Goal: Task Accomplishment & Management: Complete application form

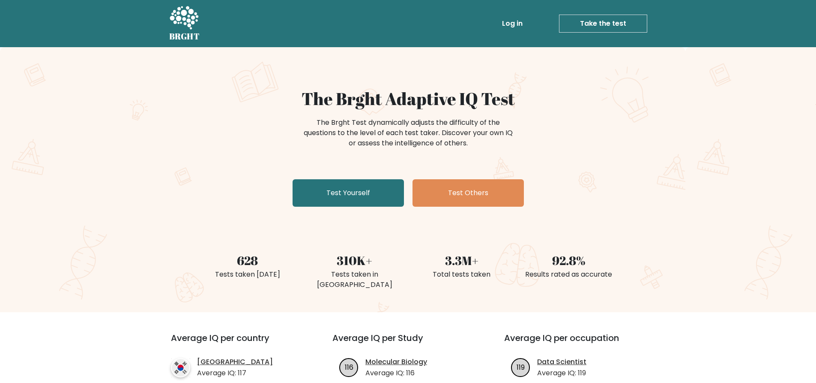
click at [376, 189] on link "Test Yourself" at bounding box center [348, 192] width 111 height 27
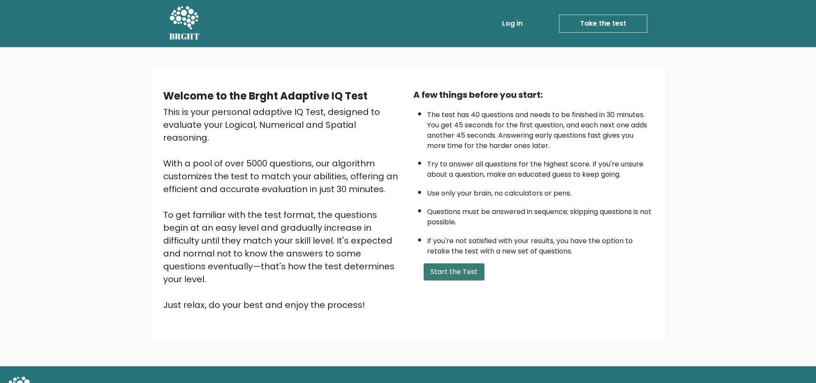
click at [467, 276] on button "Start the Test" at bounding box center [454, 271] width 61 height 17
click at [473, 270] on button "Start the Test" at bounding box center [454, 271] width 61 height 17
click at [468, 270] on button "Start the Test" at bounding box center [454, 271] width 61 height 17
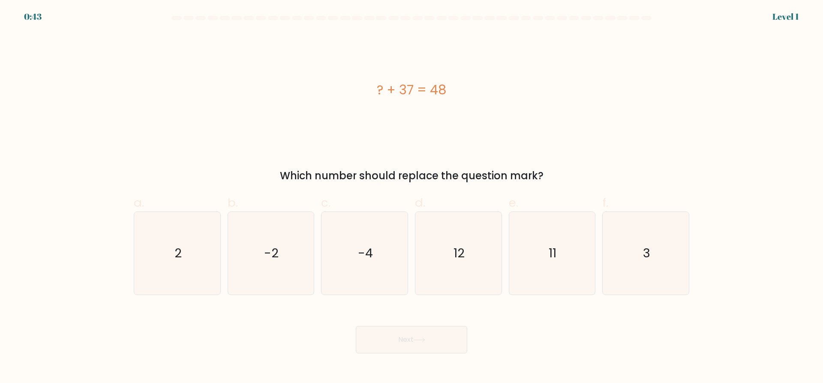
scroll to position [2348, 0]
click at [543, 259] on icon "11" at bounding box center [551, 253] width 83 height 83
click at [412, 197] on input "e. 11" at bounding box center [411, 195] width 0 height 6
radio input "true"
click at [448, 334] on button "Next" at bounding box center [411, 339] width 111 height 27
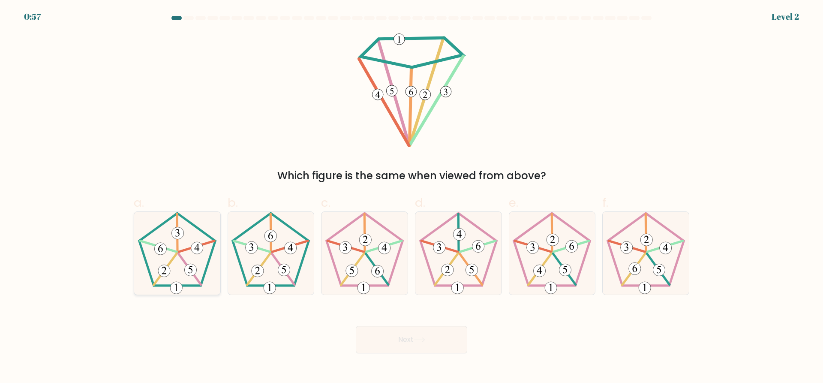
click at [192, 261] on icon at bounding box center [177, 253] width 83 height 83
click at [411, 197] on input "a." at bounding box center [411, 195] width 0 height 6
radio input "true"
click at [291, 269] on icon at bounding box center [270, 253] width 83 height 83
click at [411, 197] on input "b." at bounding box center [411, 195] width 0 height 6
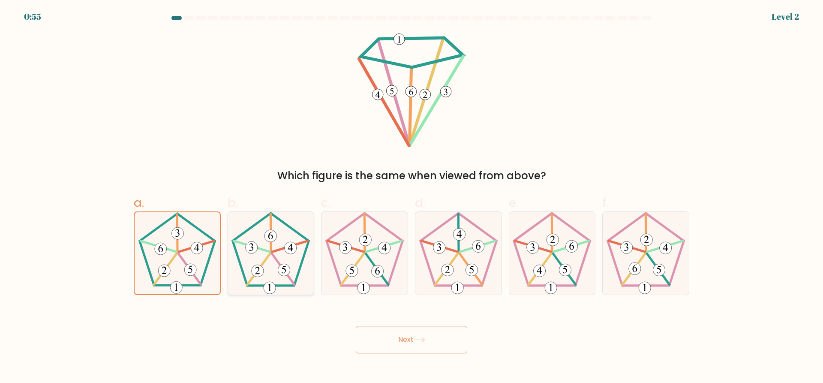
radio input "true"
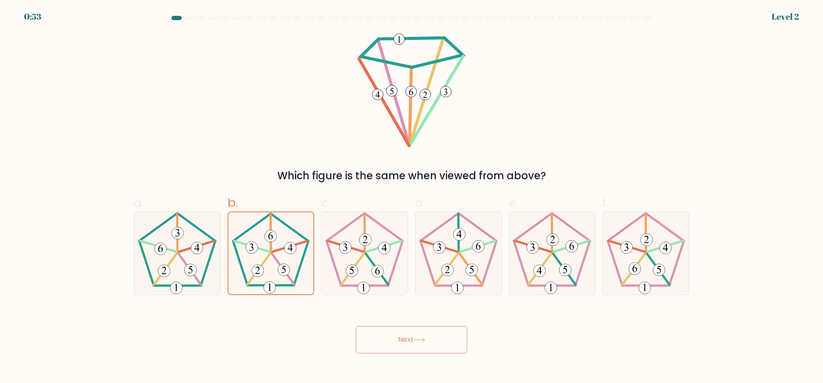
click at [423, 340] on icon at bounding box center [420, 339] width 12 height 5
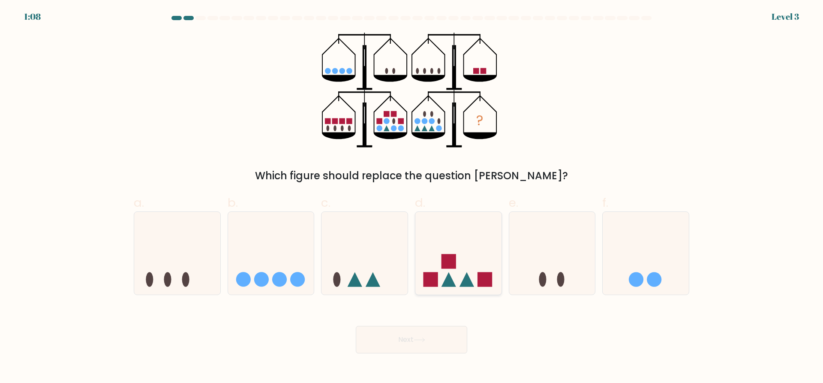
click at [464, 271] on icon at bounding box center [458, 253] width 86 height 71
click at [412, 197] on input "d." at bounding box center [411, 195] width 0 height 6
radio input "true"
click at [442, 338] on button "Next" at bounding box center [411, 339] width 111 height 27
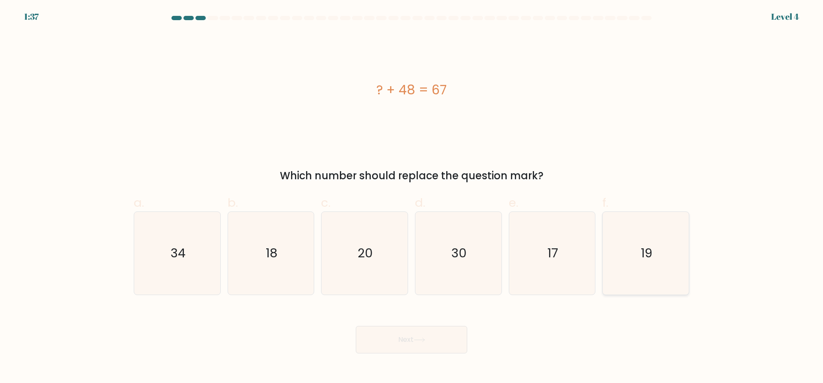
click at [651, 259] on text "19" at bounding box center [647, 253] width 12 height 17
click at [412, 197] on input "f. 19" at bounding box center [411, 195] width 0 height 6
radio input "true"
click at [416, 342] on icon at bounding box center [420, 339] width 12 height 5
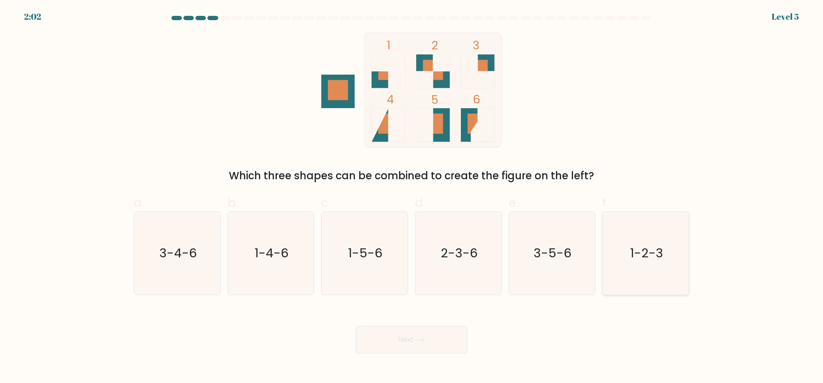
click at [639, 261] on text "1-2-3" at bounding box center [646, 253] width 33 height 17
click at [412, 197] on input "f. 1-2-3" at bounding box center [411, 195] width 0 height 6
radio input "true"
click at [435, 336] on button "Next" at bounding box center [411, 339] width 111 height 27
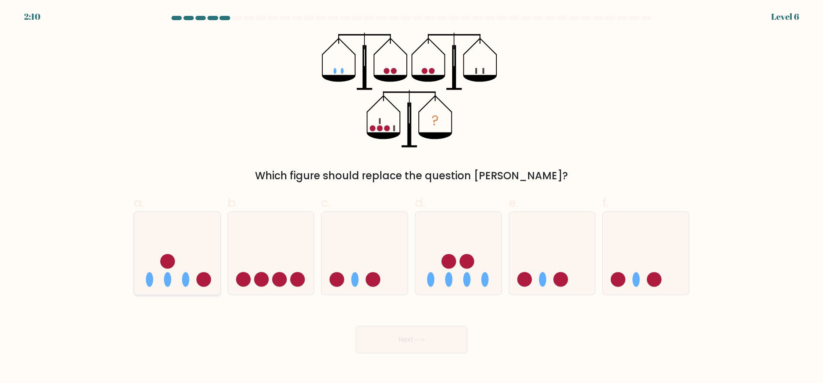
click at [202, 266] on icon at bounding box center [177, 253] width 86 height 71
click at [411, 197] on input "a." at bounding box center [411, 195] width 0 height 6
radio input "true"
click at [409, 346] on button "Next" at bounding box center [411, 339] width 111 height 27
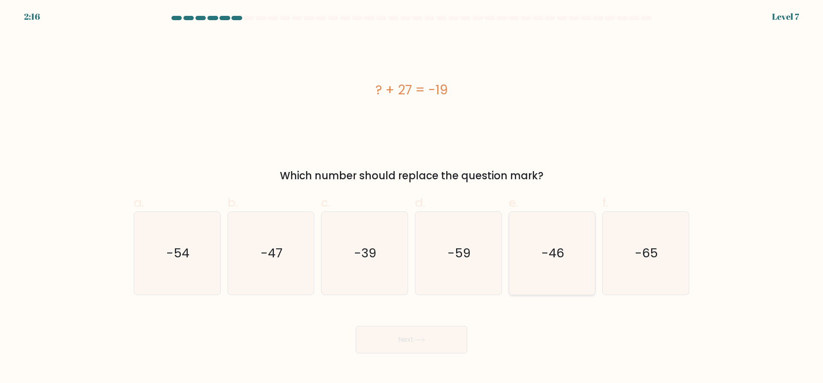
click at [566, 261] on icon "-46" at bounding box center [551, 253] width 83 height 83
click at [412, 197] on input "e. -46" at bounding box center [411, 195] width 0 height 6
radio input "true"
click at [456, 339] on button "Next" at bounding box center [411, 339] width 111 height 27
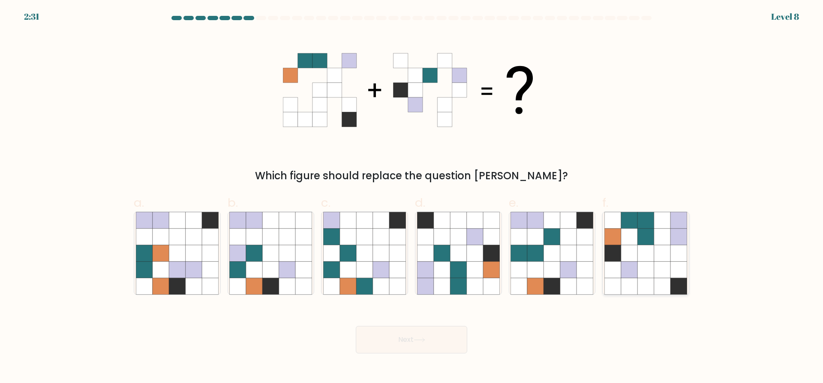
click at [676, 264] on icon at bounding box center [678, 269] width 16 height 16
click at [412, 197] on input "f." at bounding box center [411, 195] width 0 height 6
radio input "true"
click at [423, 341] on icon at bounding box center [420, 339] width 12 height 5
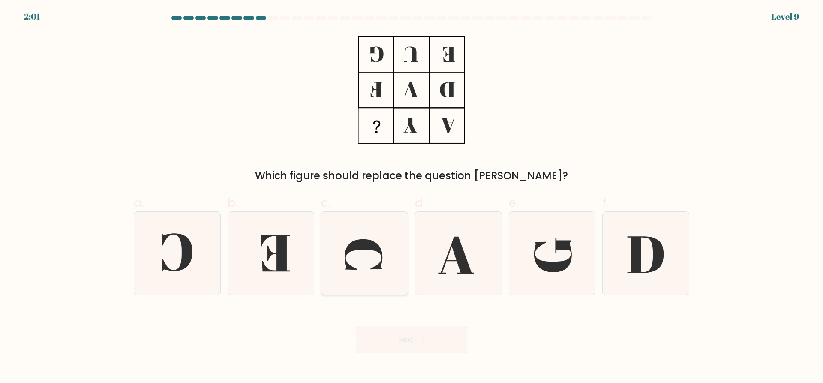
click at [342, 251] on icon at bounding box center [364, 253] width 83 height 83
click at [411, 197] on input "c." at bounding box center [411, 195] width 0 height 6
radio input "true"
click at [432, 343] on button "Next" at bounding box center [411, 339] width 111 height 27
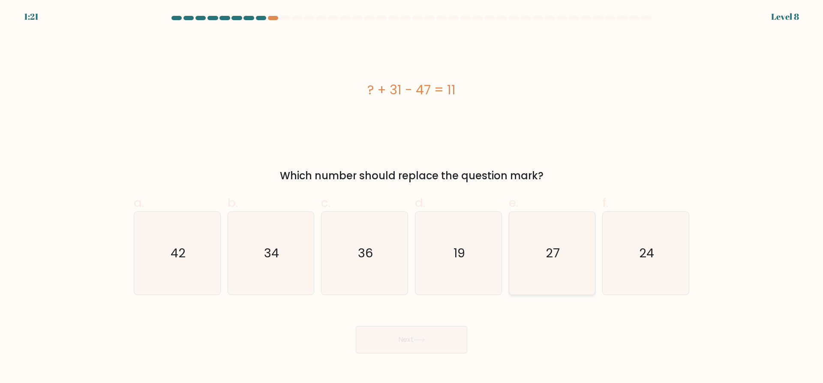
click at [554, 262] on icon "27" at bounding box center [551, 253] width 83 height 83
click at [412, 197] on input "e. 27" at bounding box center [411, 195] width 0 height 6
radio input "true"
click at [428, 344] on button "Next" at bounding box center [411, 339] width 111 height 27
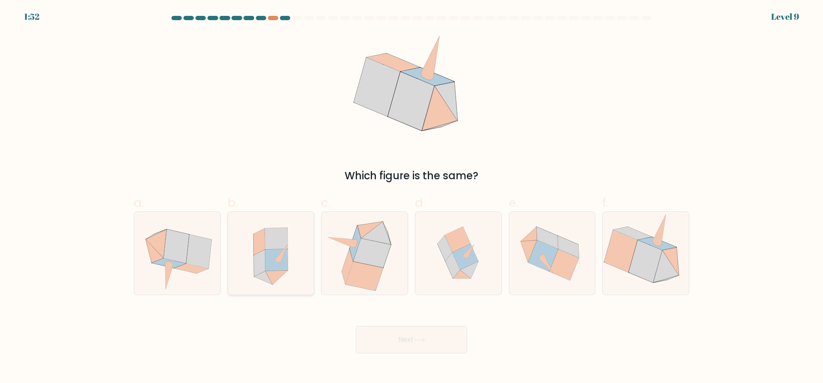
click at [290, 273] on icon at bounding box center [271, 253] width 76 height 83
click at [411, 197] on input "b." at bounding box center [411, 195] width 0 height 6
radio input "true"
click at [408, 340] on button "Next" at bounding box center [411, 339] width 111 height 27
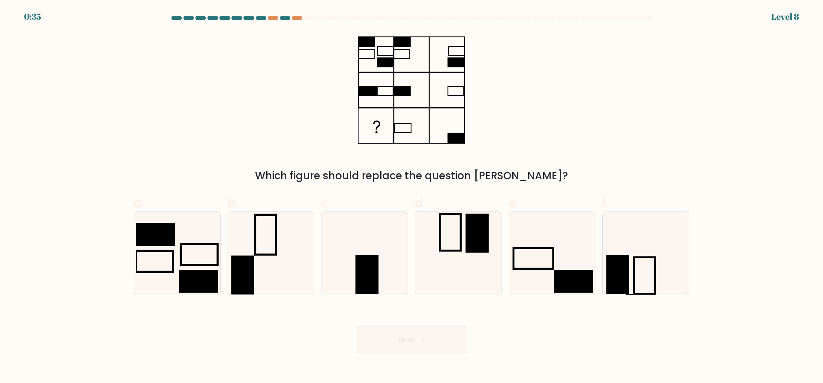
scroll to position [2348, 0]
click at [547, 267] on icon at bounding box center [551, 253] width 83 height 83
click at [412, 197] on input "e." at bounding box center [411, 195] width 0 height 6
radio input "true"
click at [431, 345] on button "Next" at bounding box center [411, 339] width 111 height 27
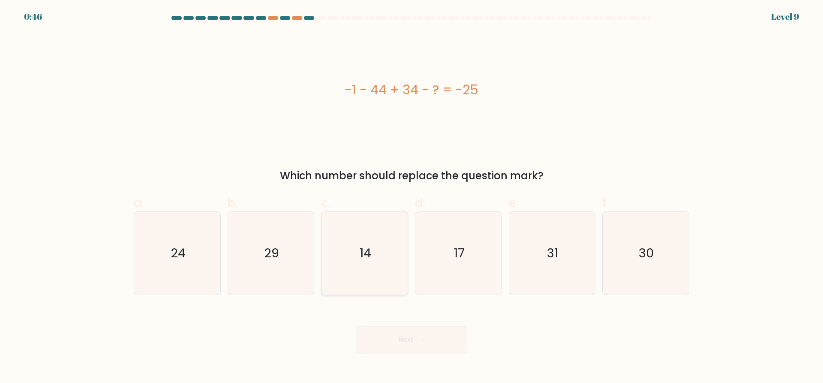
click at [393, 267] on icon "14" at bounding box center [364, 253] width 83 height 83
click at [411, 197] on input "c. 14" at bounding box center [411, 195] width 0 height 6
radio input "true"
click at [429, 341] on button "Next" at bounding box center [411, 339] width 111 height 27
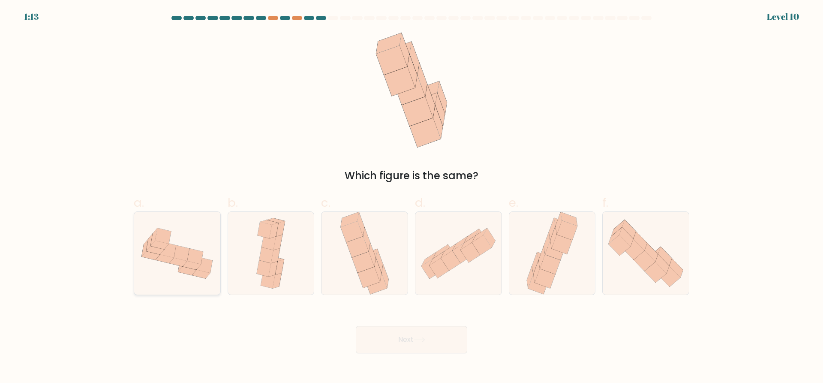
click at [187, 271] on icon at bounding box center [187, 271] width 18 height 9
click at [411, 197] on input "a." at bounding box center [411, 195] width 0 height 6
radio input "true"
click at [435, 336] on button "Next" at bounding box center [411, 339] width 111 height 27
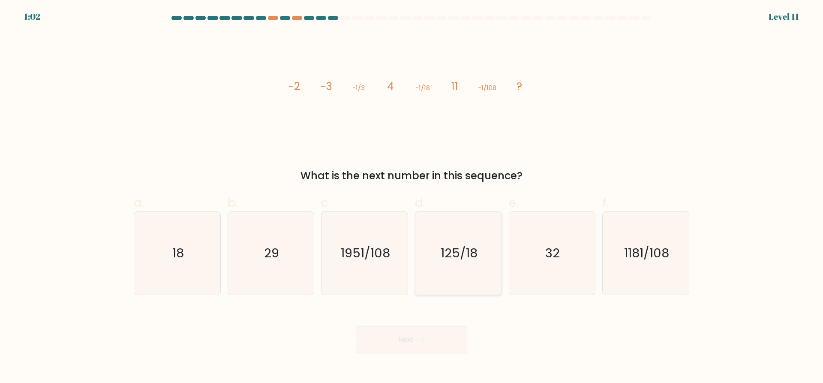
click at [472, 261] on text "125/18" at bounding box center [459, 253] width 37 height 17
click at [412, 197] on input "d. 125/18" at bounding box center [411, 195] width 0 height 6
radio input "true"
click at [432, 337] on button "Next" at bounding box center [411, 339] width 111 height 27
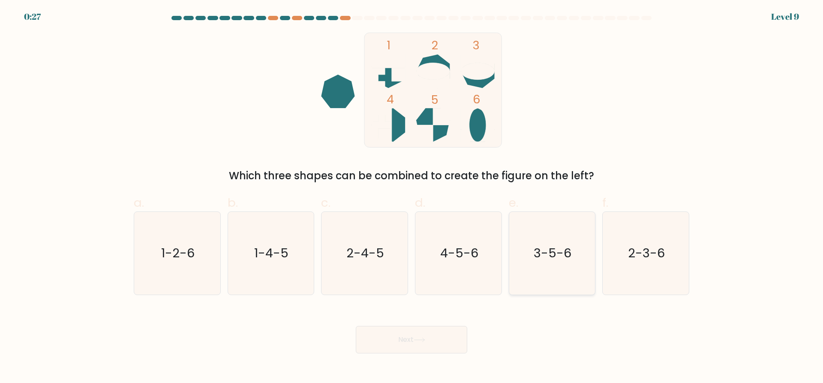
click at [555, 245] on text "3-5-6" at bounding box center [553, 253] width 38 height 17
click at [412, 197] on input "e. 3-5-6" at bounding box center [411, 195] width 0 height 6
radio input "true"
click at [435, 334] on button "Next" at bounding box center [411, 339] width 111 height 27
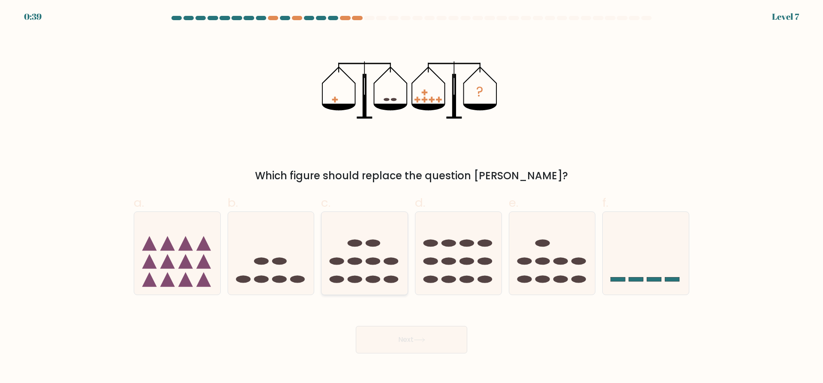
click at [389, 261] on ellipse at bounding box center [391, 260] width 15 height 7
click at [411, 197] on input "c." at bounding box center [411, 195] width 0 height 6
radio input "true"
click at [420, 338] on icon at bounding box center [420, 339] width 12 height 5
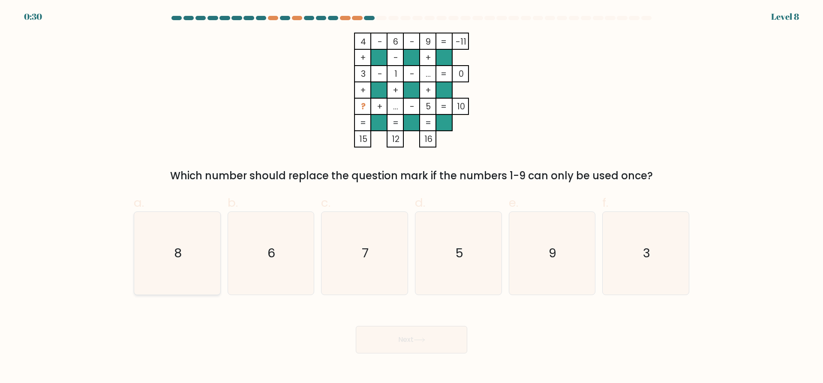
click at [169, 271] on icon "8" at bounding box center [177, 253] width 83 height 83
click at [411, 197] on input "a. 8" at bounding box center [411, 195] width 0 height 6
radio input "true"
click at [388, 339] on button "Next" at bounding box center [411, 339] width 111 height 27
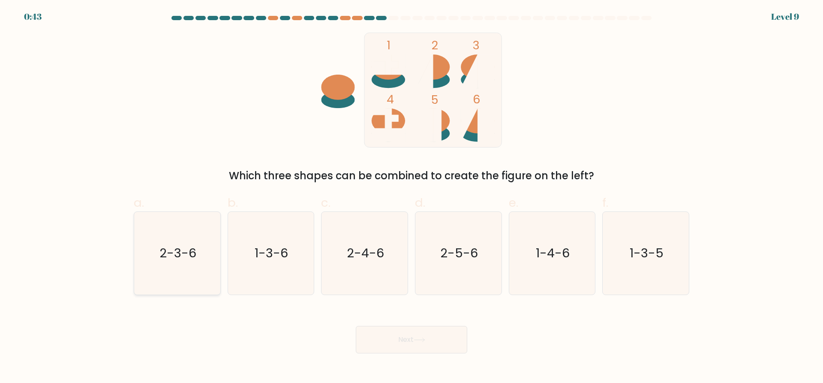
click at [189, 270] on icon "2-3-6" at bounding box center [177, 253] width 83 height 83
click at [411, 197] on input "a. 2-3-6" at bounding box center [411, 195] width 0 height 6
radio input "true"
click at [441, 343] on button "Next" at bounding box center [411, 339] width 111 height 27
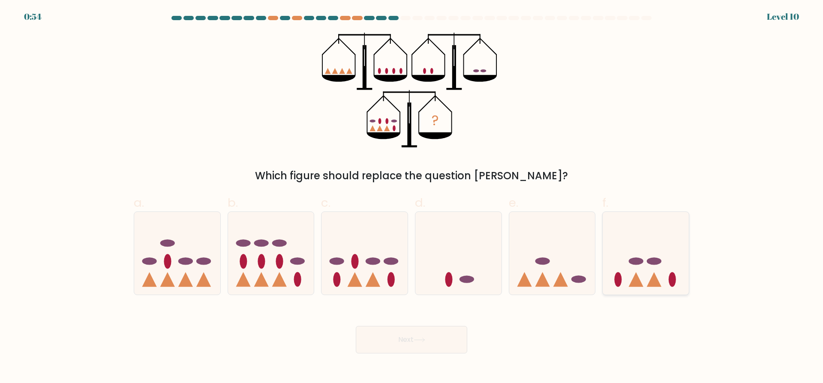
click at [637, 276] on icon at bounding box center [636, 279] width 15 height 15
click at [412, 197] on input "f." at bounding box center [411, 195] width 0 height 6
radio input "true"
click at [264, 261] on ellipse at bounding box center [261, 261] width 7 height 15
click at [411, 197] on input "b." at bounding box center [411, 195] width 0 height 6
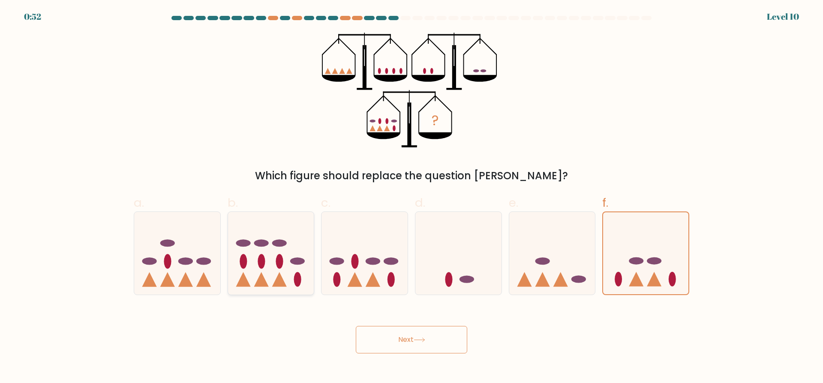
radio input "true"
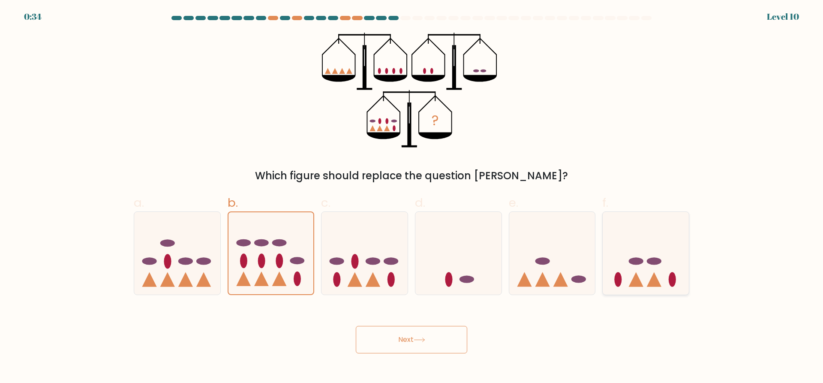
click at [648, 278] on icon at bounding box center [646, 253] width 86 height 71
click at [412, 197] on input "f." at bounding box center [411, 195] width 0 height 6
radio input "true"
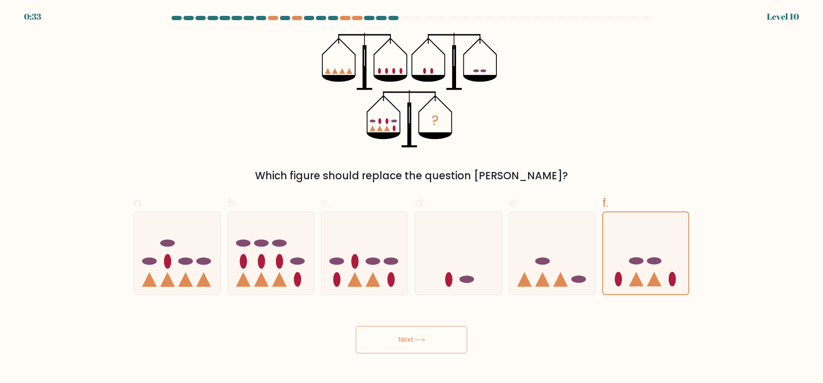
click at [436, 344] on button "Next" at bounding box center [411, 339] width 111 height 27
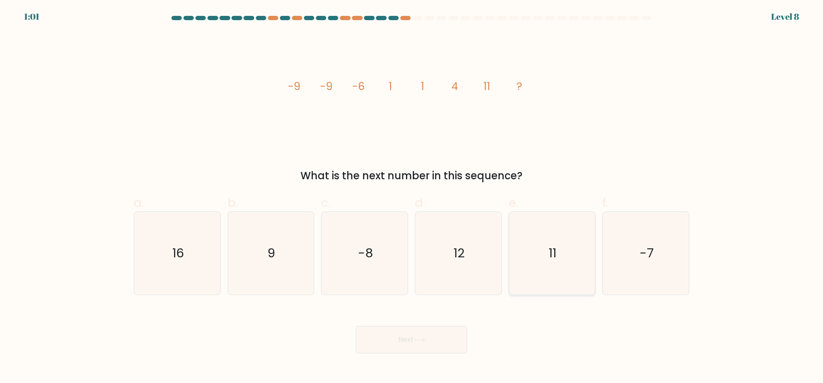
click at [567, 265] on icon "11" at bounding box center [551, 253] width 83 height 83
click at [412, 197] on input "e. 11" at bounding box center [411, 195] width 0 height 6
radio input "true"
click at [567, 265] on icon "11" at bounding box center [552, 253] width 82 height 82
click at [412, 197] on input "e. 11" at bounding box center [411, 195] width 0 height 6
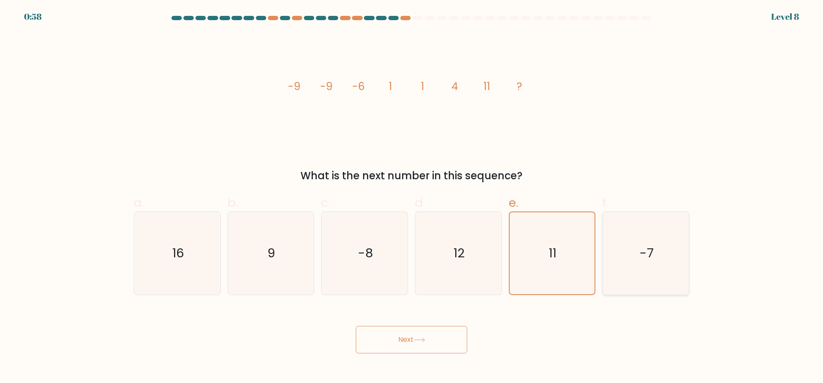
click at [621, 265] on icon "-7" at bounding box center [645, 253] width 83 height 83
click at [412, 197] on input "f. -7" at bounding box center [411, 195] width 0 height 6
radio input "true"
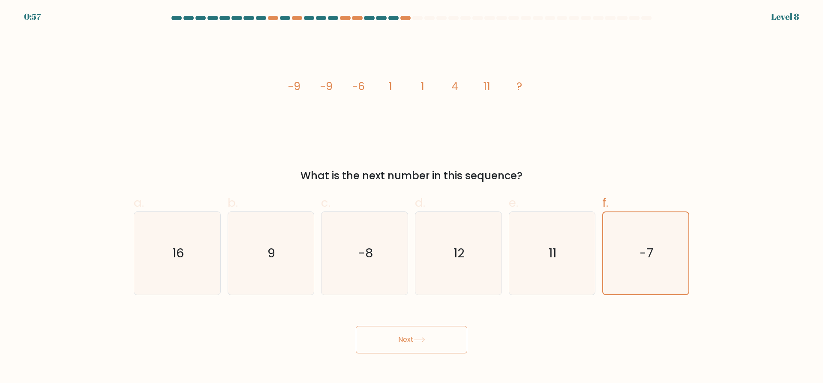
click at [438, 336] on button "Next" at bounding box center [411, 339] width 111 height 27
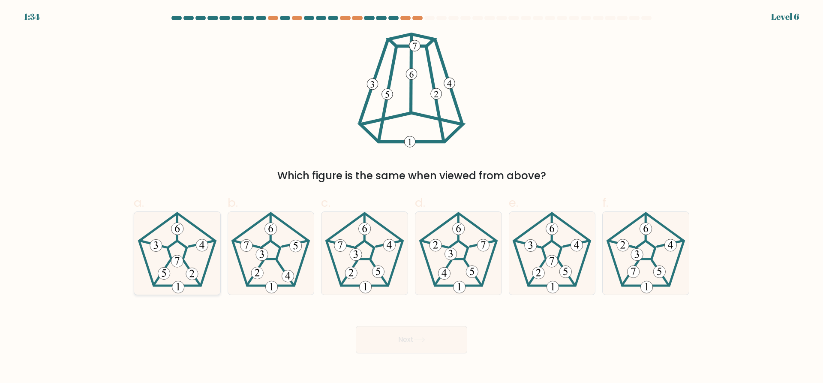
click at [186, 260] on icon at bounding box center [177, 253] width 83 height 83
click at [411, 197] on input "a." at bounding box center [411, 195] width 0 height 6
radio input "true"
click at [393, 342] on button "Next" at bounding box center [411, 339] width 111 height 27
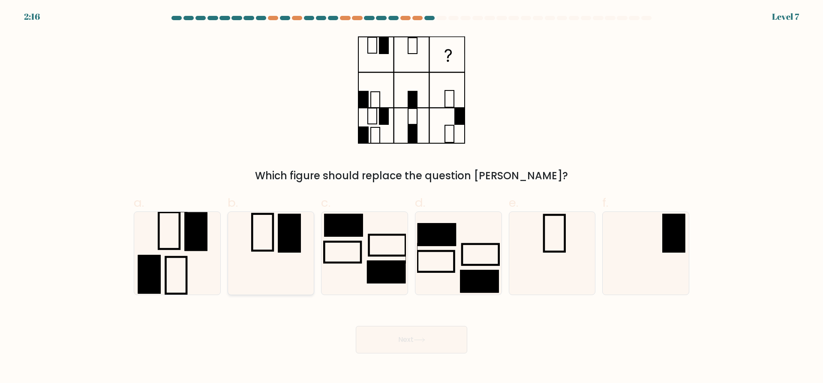
click at [281, 245] on rect at bounding box center [289, 233] width 23 height 39
click at [411, 197] on input "b." at bounding box center [411, 195] width 0 height 6
radio input "true"
click at [413, 335] on button "Next" at bounding box center [411, 339] width 111 height 27
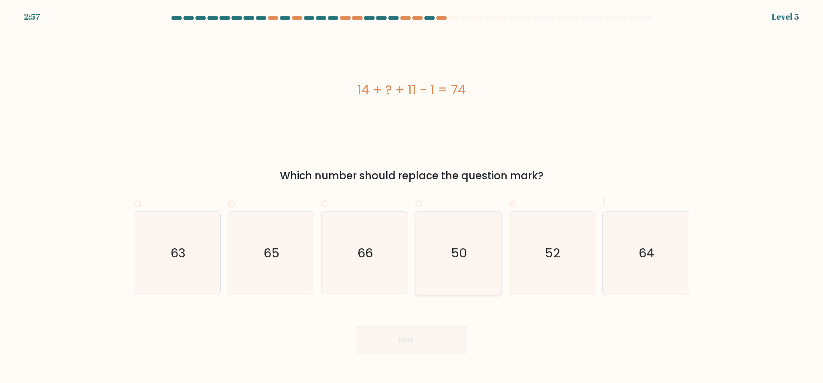
click at [488, 252] on icon "50" at bounding box center [458, 253] width 83 height 83
click at [412, 197] on input "d. 50" at bounding box center [411, 195] width 0 height 6
radio input "true"
click at [436, 343] on button "Next" at bounding box center [411, 339] width 111 height 27
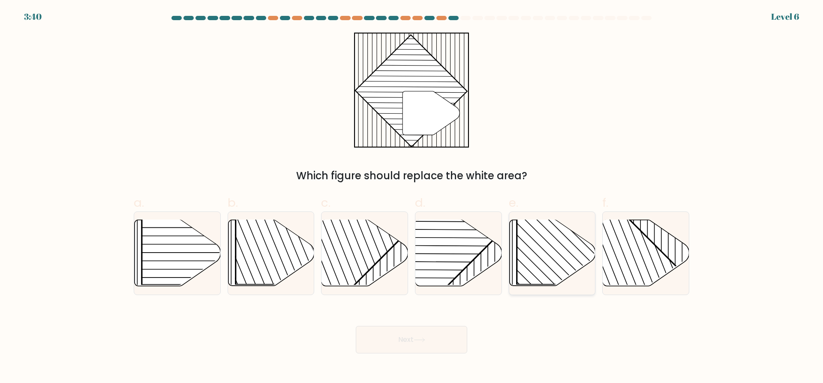
click at [525, 269] on rect at bounding box center [577, 222] width 123 height 123
click at [412, 197] on input "e." at bounding box center [411, 195] width 0 height 6
radio input "true"
click at [441, 340] on button "Next" at bounding box center [411, 339] width 111 height 27
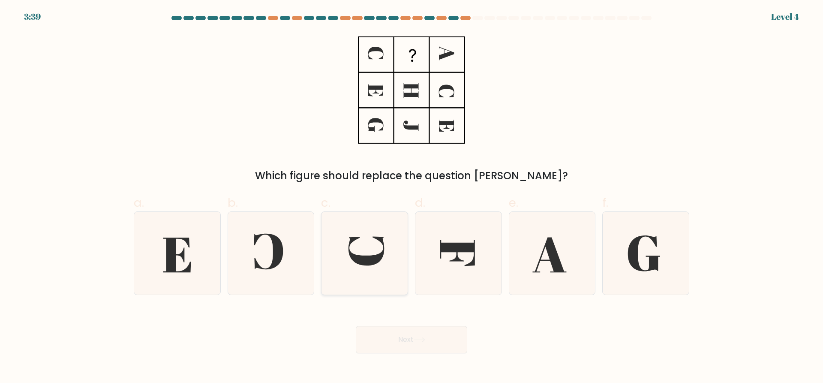
click at [350, 278] on icon at bounding box center [364, 253] width 83 height 83
click at [411, 197] on input "c." at bounding box center [411, 195] width 0 height 6
radio input "true"
click at [396, 336] on button "Next" at bounding box center [411, 339] width 111 height 27
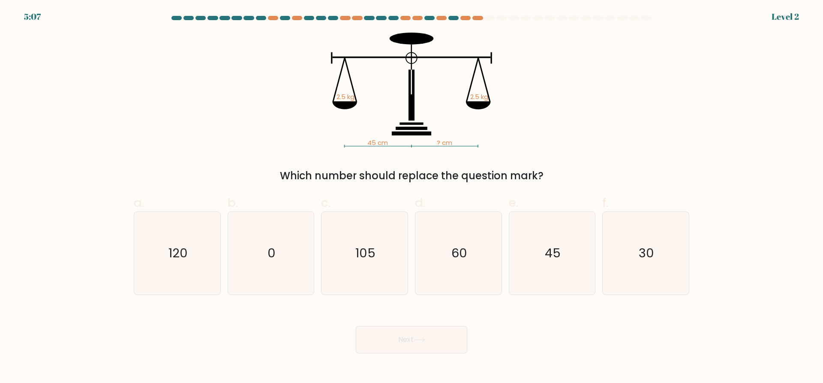
click at [420, 335] on button "Next" at bounding box center [411, 339] width 111 height 27
click at [447, 276] on icon "60" at bounding box center [458, 253] width 83 height 83
click at [412, 197] on input "d. 60" at bounding box center [411, 195] width 0 height 6
radio input "true"
click at [400, 359] on body "5:06 Level 2" at bounding box center [411, 191] width 823 height 383
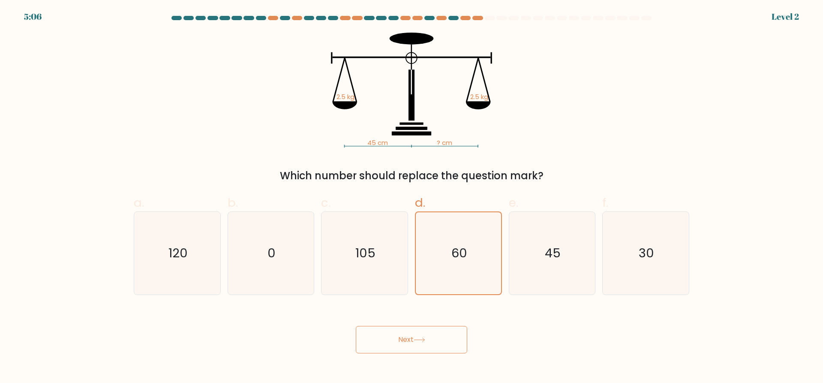
click at [408, 346] on button "Next" at bounding box center [411, 339] width 111 height 27
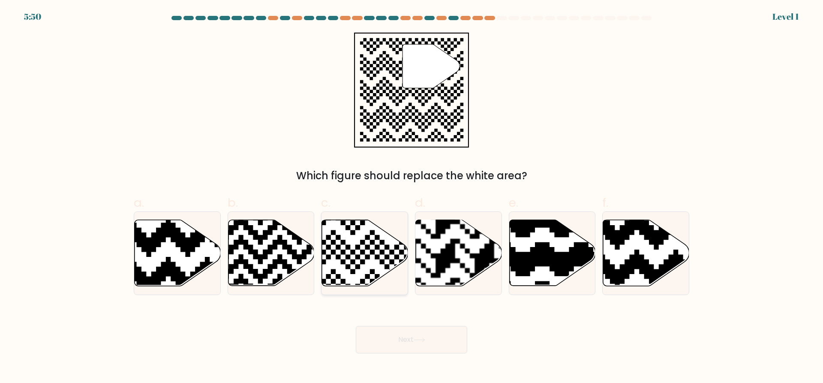
click at [369, 271] on icon at bounding box center [365, 253] width 86 height 66
click at [411, 197] on input "c." at bounding box center [411, 195] width 0 height 6
radio input "true"
click at [400, 331] on button "Next" at bounding box center [411, 339] width 111 height 27
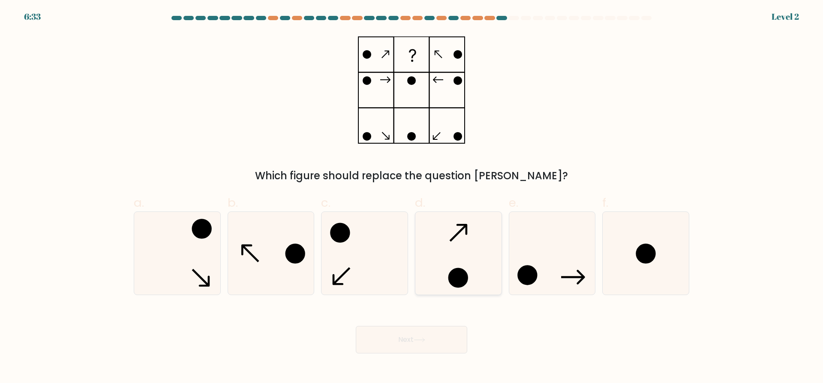
click at [450, 284] on circle at bounding box center [458, 278] width 18 height 18
click at [412, 197] on input "d." at bounding box center [411, 195] width 0 height 6
radio input "true"
click at [426, 345] on button "Next" at bounding box center [411, 339] width 111 height 27
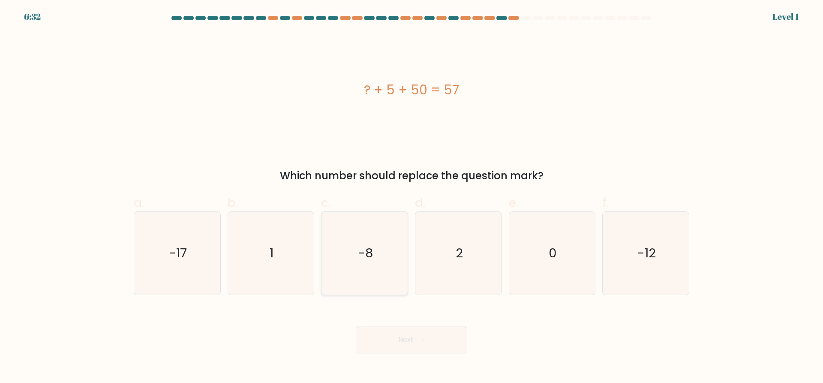
click at [372, 242] on icon "-8" at bounding box center [364, 253] width 83 height 83
click at [411, 197] on input "c. -8" at bounding box center [411, 195] width 0 height 6
radio input "true"
click at [398, 336] on button "Next" at bounding box center [411, 339] width 111 height 27
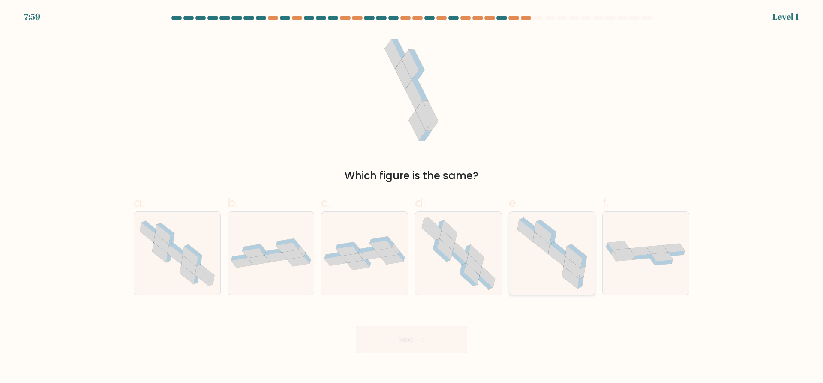
click at [566, 254] on icon at bounding box center [573, 257] width 17 height 22
click at [412, 197] on input "e." at bounding box center [411, 195] width 0 height 6
radio input "true"
click at [455, 339] on button "Next" at bounding box center [411, 339] width 111 height 27
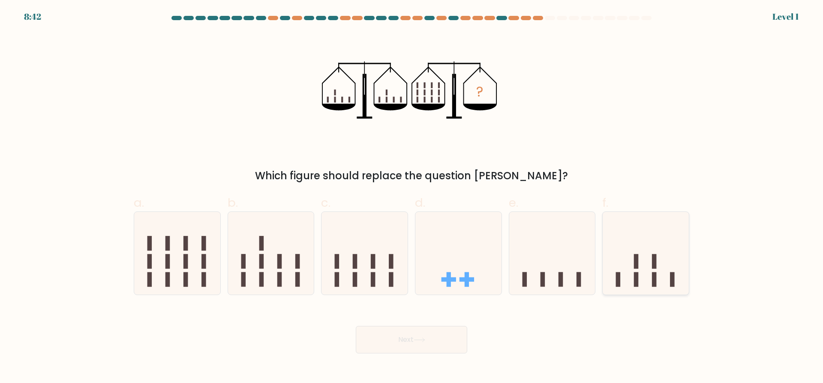
click at [641, 262] on icon at bounding box center [646, 253] width 86 height 71
click at [412, 197] on input "f." at bounding box center [411, 195] width 0 height 6
radio input "true"
click at [444, 342] on button "Next" at bounding box center [411, 339] width 111 height 27
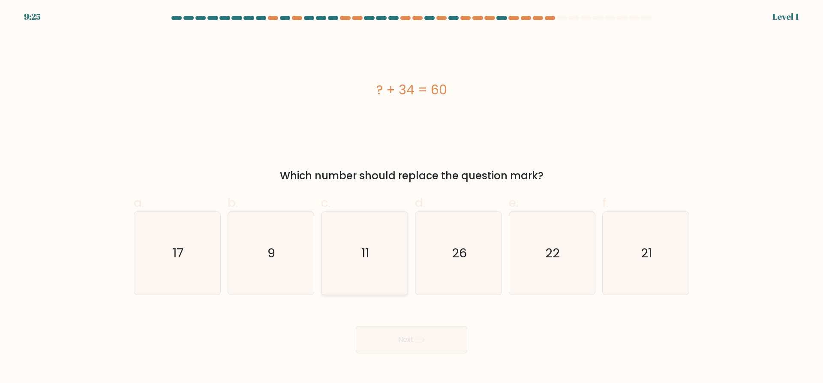
click at [386, 263] on icon "11" at bounding box center [364, 253] width 83 height 83
click at [411, 197] on input "c. 11" at bounding box center [411, 195] width 0 height 6
radio input "true"
click at [432, 339] on button "Next" at bounding box center [411, 339] width 111 height 27
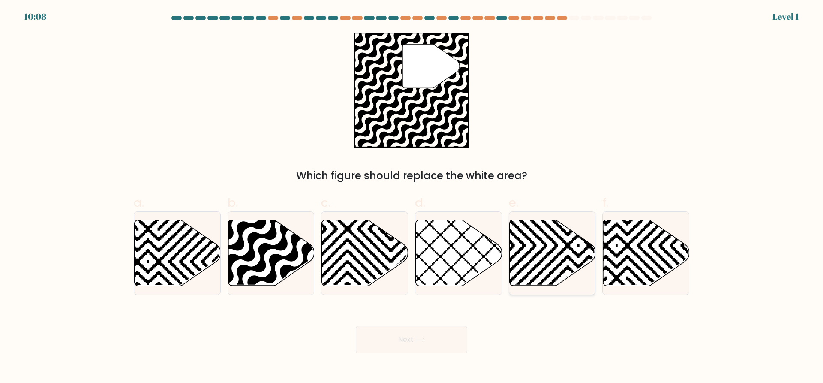
click at [533, 258] on icon at bounding box center [579, 289] width 174 height 174
click at [412, 197] on input "e." at bounding box center [411, 195] width 0 height 6
radio input "true"
click at [435, 336] on button "Next" at bounding box center [411, 339] width 111 height 27
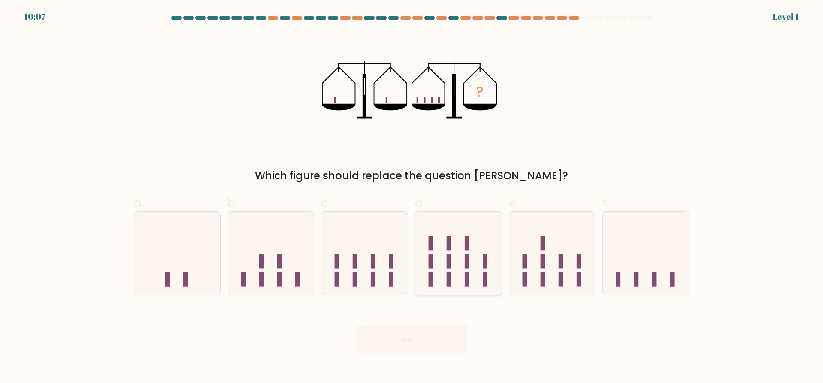
click at [431, 267] on rect at bounding box center [431, 261] width 5 height 15
click at [412, 197] on input "d." at bounding box center [411, 195] width 0 height 6
radio input "true"
click at [430, 339] on button "Next" at bounding box center [411, 339] width 111 height 27
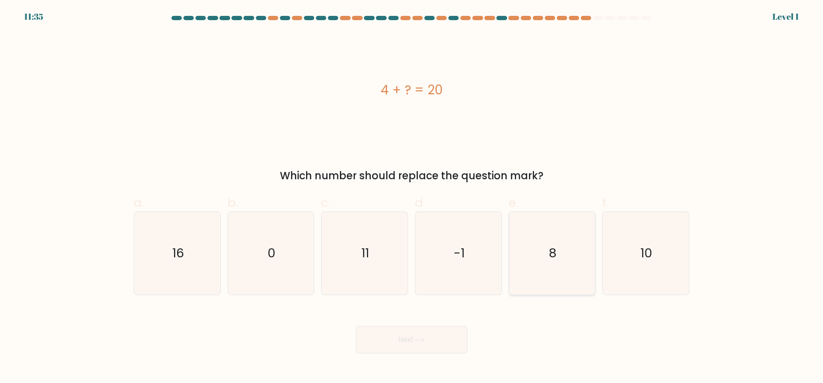
click at [538, 261] on icon "8" at bounding box center [551, 253] width 83 height 83
click at [412, 197] on input "e. 8" at bounding box center [411, 195] width 0 height 6
radio input "true"
click at [443, 261] on icon "-1" at bounding box center [458, 253] width 83 height 83
click at [412, 197] on input "d. -1" at bounding box center [411, 195] width 0 height 6
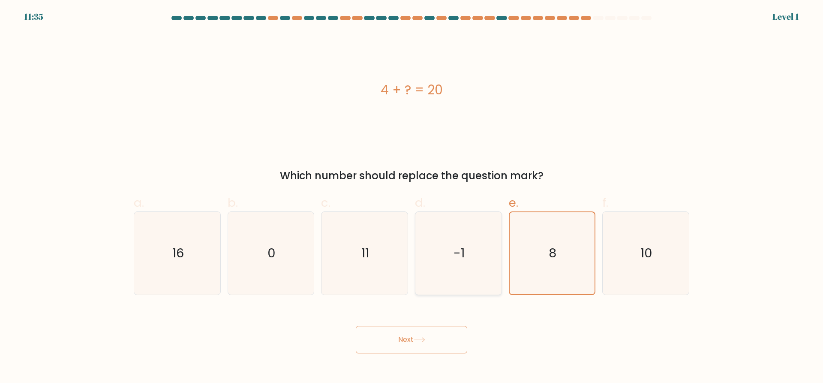
radio input "true"
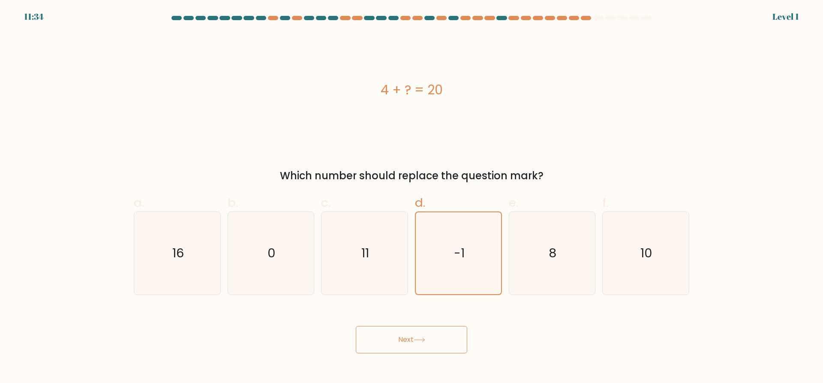
click at [441, 336] on button "Next" at bounding box center [411, 339] width 111 height 27
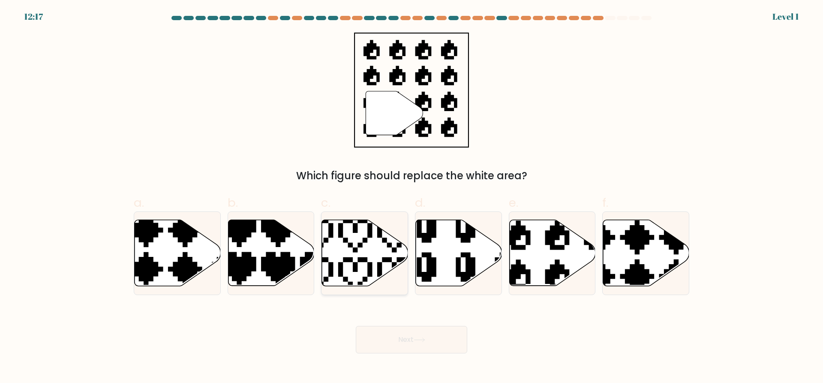
drag, startPoint x: 398, startPoint y: 276, endPoint x: 402, endPoint y: 295, distance: 18.8
click at [398, 275] on icon at bounding box center [364, 252] width 86 height 67
click at [411, 197] on input "c." at bounding box center [411, 195] width 0 height 6
radio input "true"
click at [432, 343] on button "Next" at bounding box center [411, 339] width 111 height 27
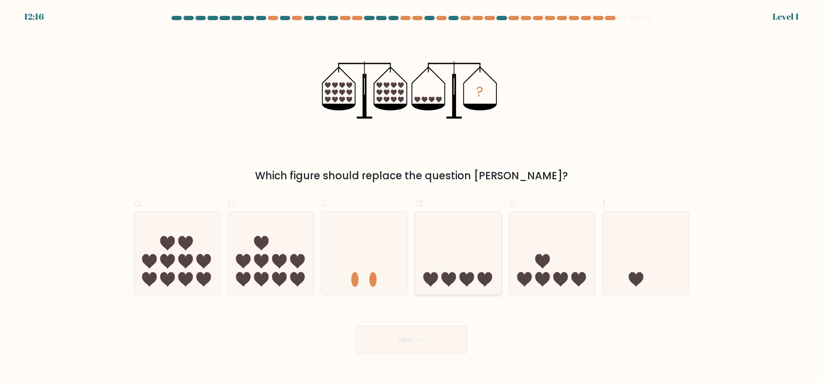
click at [439, 274] on icon at bounding box center [458, 253] width 86 height 71
click at [412, 197] on input "d." at bounding box center [411, 195] width 0 height 6
radio input "true"
click at [436, 347] on button "Next" at bounding box center [411, 339] width 111 height 27
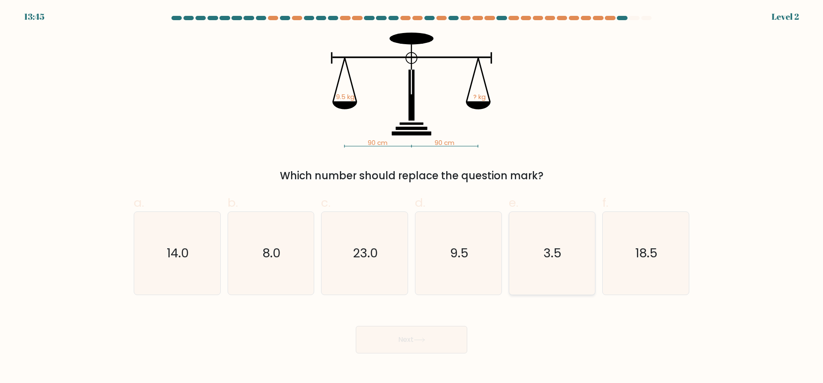
click at [534, 277] on icon "3.5" at bounding box center [551, 253] width 83 height 83
click at [412, 197] on input "e. 3.5" at bounding box center [411, 195] width 0 height 6
radio input "true"
click at [452, 340] on button "Next" at bounding box center [411, 339] width 111 height 27
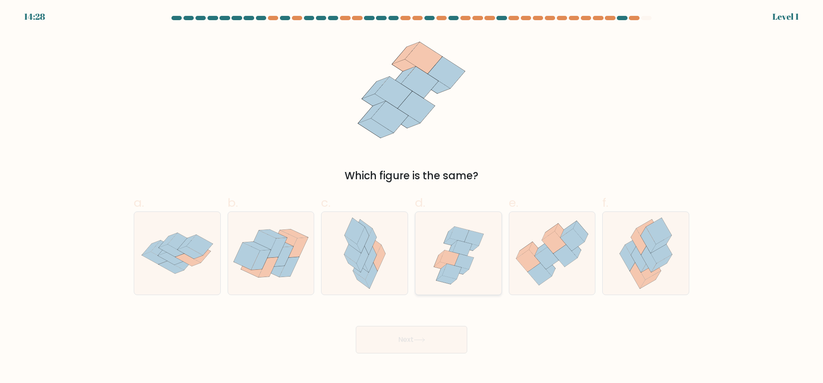
click at [479, 261] on icon at bounding box center [458, 253] width 86 height 83
click at [412, 197] on input "d." at bounding box center [411, 195] width 0 height 6
radio input "true"
click at [434, 337] on button "Next" at bounding box center [411, 339] width 111 height 27
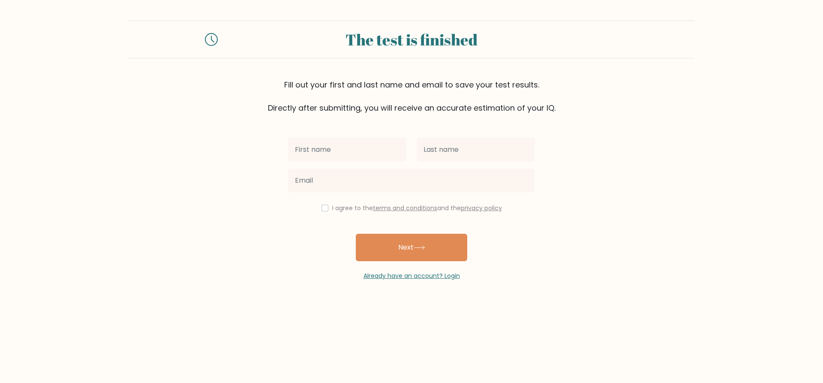
scroll to position [2348, 0]
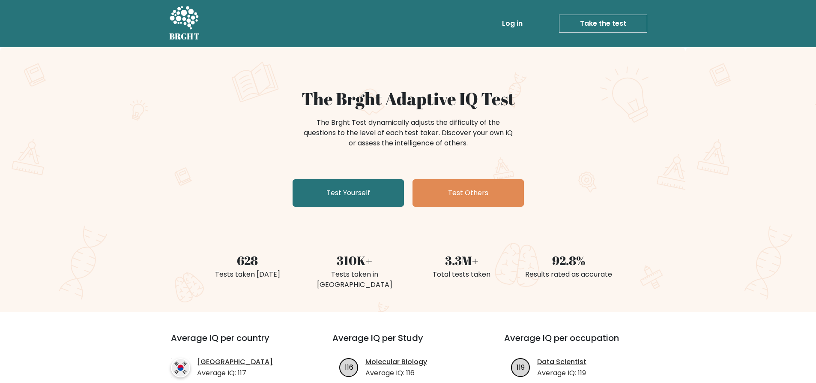
scroll to position [1626, 0]
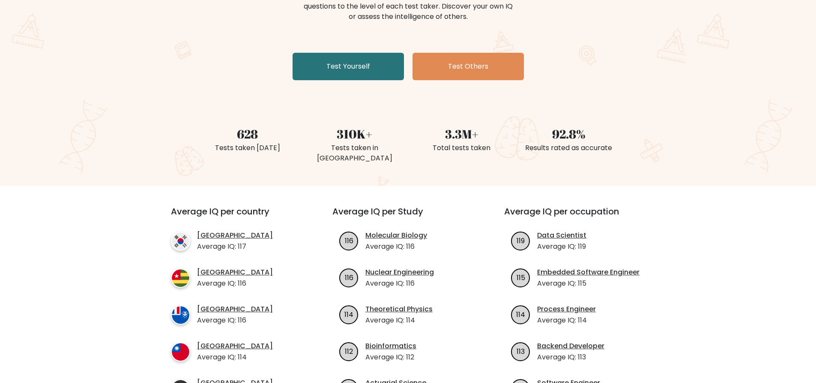
scroll to position [43, 0]
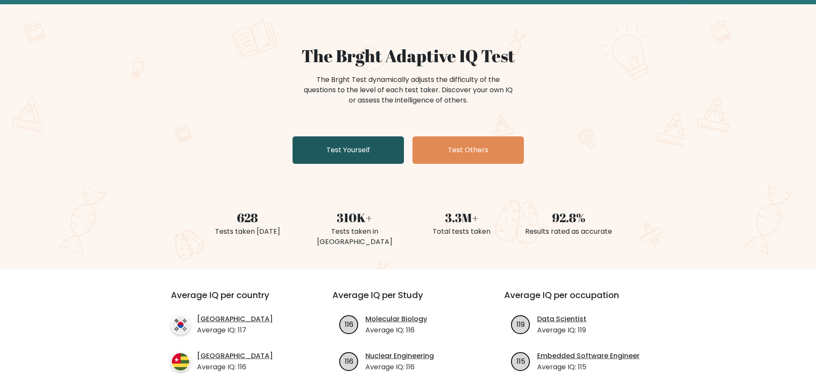
click at [381, 152] on link "Test Yourself" at bounding box center [348, 149] width 111 height 27
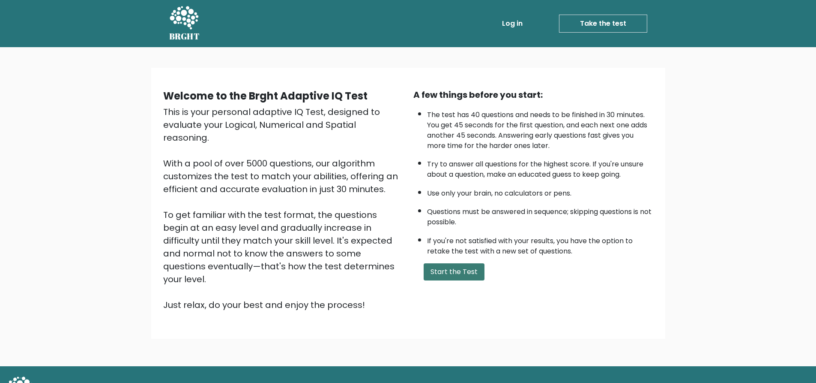
click at [458, 276] on button "Start the Test" at bounding box center [454, 271] width 61 height 17
click at [470, 273] on button "Start the Test" at bounding box center [454, 271] width 61 height 17
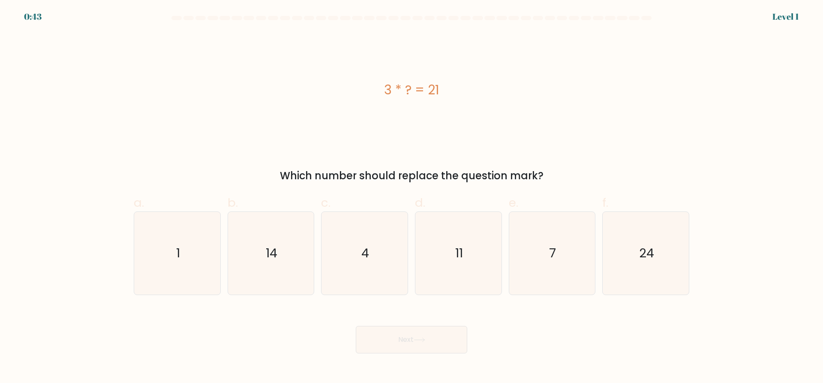
scroll to position [2348, 0]
click at [536, 260] on icon "7" at bounding box center [551, 253] width 83 height 83
click at [412, 197] on input "e. 7" at bounding box center [411, 195] width 0 height 6
radio input "true"
click at [408, 345] on button "Next" at bounding box center [411, 339] width 111 height 27
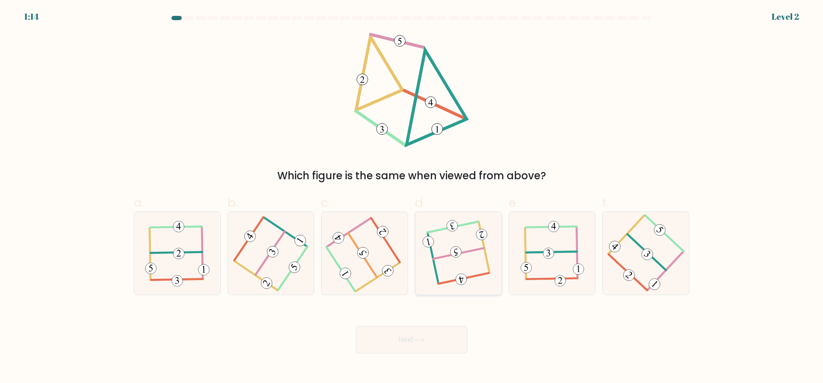
click at [466, 260] on icon at bounding box center [458, 253] width 65 height 66
click at [412, 197] on input "d." at bounding box center [411, 195] width 0 height 6
radio input "true"
click at [424, 339] on icon at bounding box center [420, 339] width 12 height 5
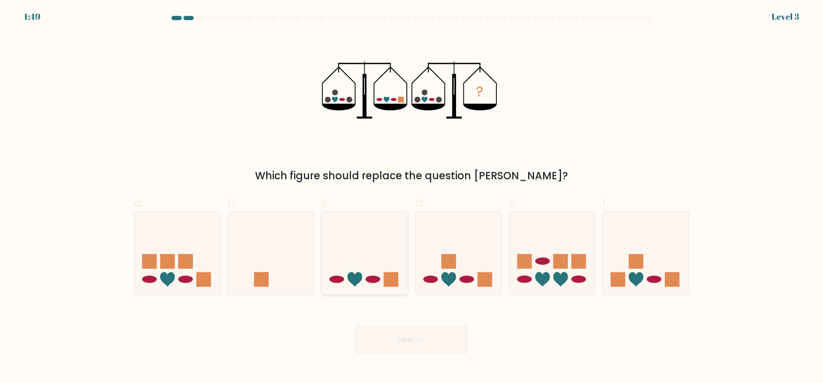
click at [373, 278] on ellipse at bounding box center [373, 278] width 15 height 7
click at [411, 197] on input "c." at bounding box center [411, 195] width 0 height 6
radio input "true"
click at [434, 342] on button "Next" at bounding box center [411, 339] width 111 height 27
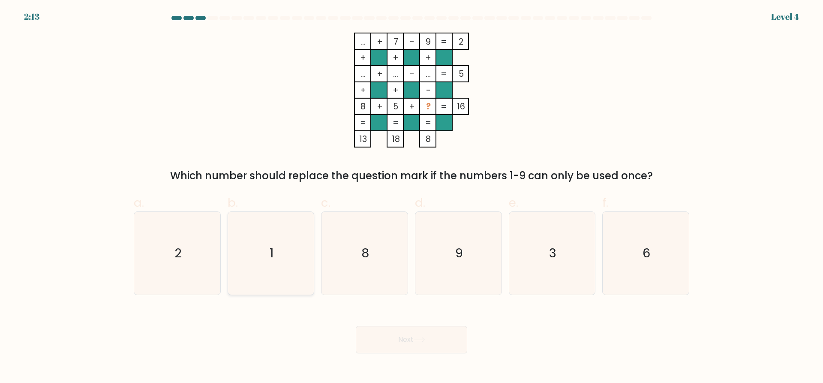
click at [263, 256] on icon "1" at bounding box center [270, 253] width 83 height 83
click at [411, 197] on input "b. 1" at bounding box center [411, 195] width 0 height 6
radio input "true"
click at [430, 338] on button "Next" at bounding box center [411, 339] width 111 height 27
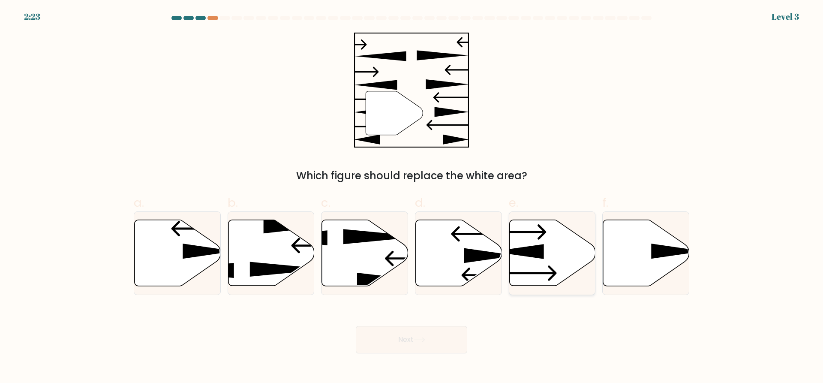
click at [561, 270] on icon at bounding box center [552, 253] width 86 height 66
click at [412, 197] on input "e." at bounding box center [411, 195] width 0 height 6
radio input "true"
click at [416, 345] on button "Next" at bounding box center [411, 339] width 111 height 27
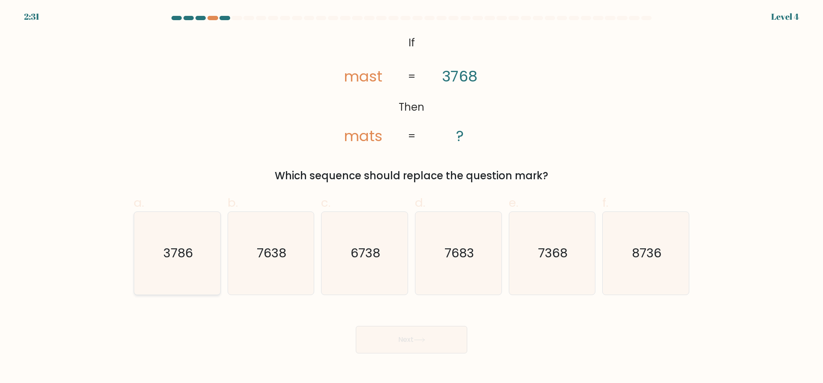
click at [163, 255] on text "3786" at bounding box center [178, 253] width 30 height 17
click at [411, 197] on input "a. 3786" at bounding box center [411, 195] width 0 height 6
radio input "true"
click at [397, 333] on button "Next" at bounding box center [411, 339] width 111 height 27
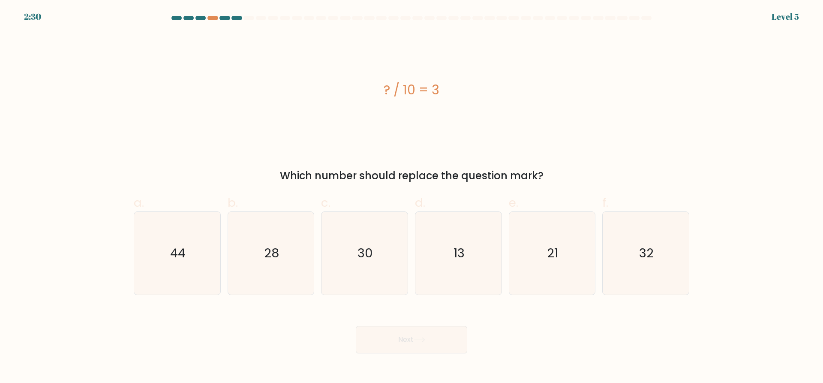
click at [414, 343] on button "Next" at bounding box center [411, 339] width 111 height 27
click at [368, 259] on text "30" at bounding box center [365, 253] width 15 height 17
click at [411, 197] on input "c. 30" at bounding box center [411, 195] width 0 height 6
radio input "true"
click at [417, 336] on button "Next" at bounding box center [411, 339] width 111 height 27
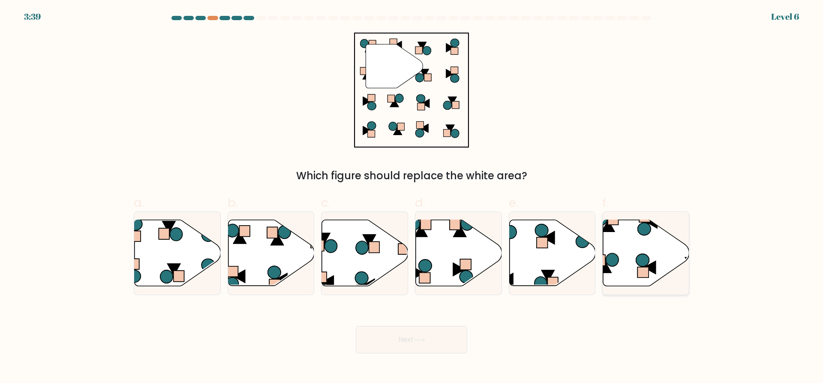
click at [662, 262] on icon at bounding box center [646, 253] width 86 height 66
click at [412, 197] on input "f." at bounding box center [411, 195] width 0 height 6
radio input "true"
click at [438, 340] on button "Next" at bounding box center [411, 339] width 111 height 27
click at [433, 337] on button "Next" at bounding box center [411, 339] width 111 height 27
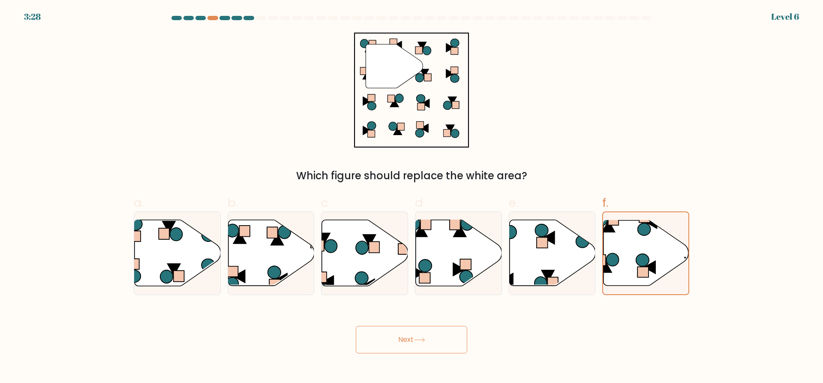
click at [437, 339] on button "Next" at bounding box center [411, 339] width 111 height 27
click at [442, 342] on button "Next" at bounding box center [411, 339] width 111 height 27
click at [654, 255] on icon at bounding box center [645, 252] width 85 height 65
click at [412, 197] on input "f." at bounding box center [411, 195] width 0 height 6
click at [436, 338] on button "Next" at bounding box center [411, 339] width 111 height 27
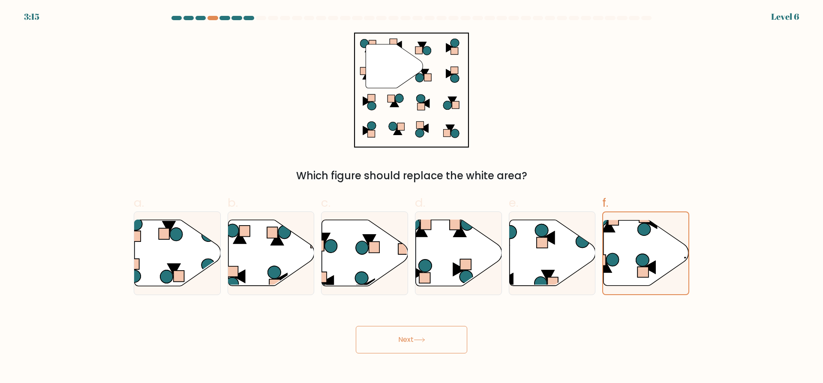
click at [415, 342] on button "Next" at bounding box center [411, 339] width 111 height 27
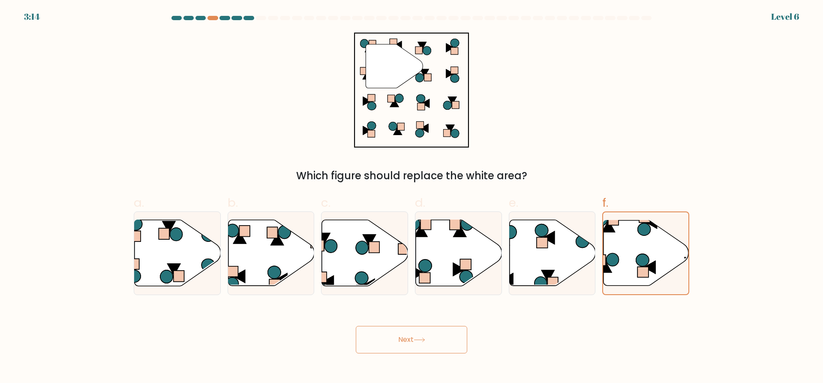
click at [415, 342] on button "Next" at bounding box center [411, 339] width 111 height 27
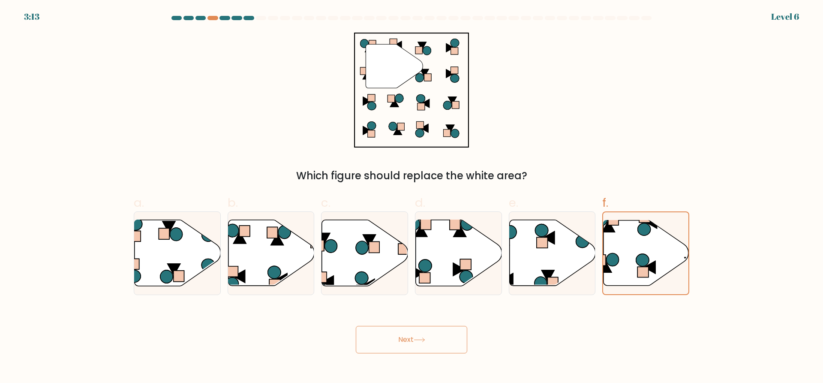
click at [415, 342] on button "Next" at bounding box center [411, 339] width 111 height 27
click at [425, 343] on button "Next" at bounding box center [411, 339] width 111 height 27
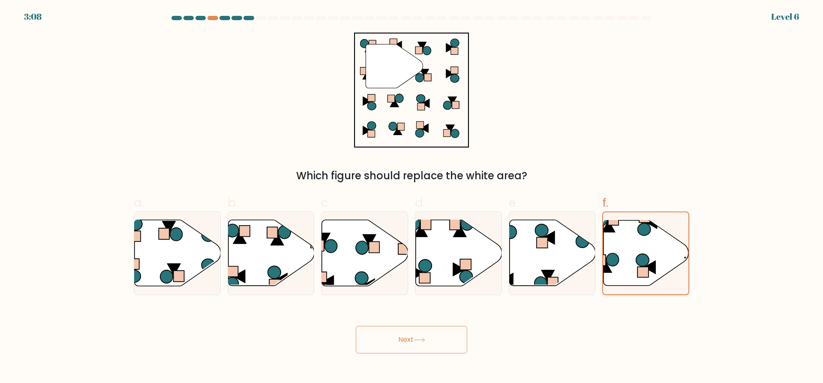
click at [617, 266] on icon at bounding box center [645, 252] width 85 height 65
click at [412, 197] on input "f." at bounding box center [411, 195] width 0 height 6
click at [617, 266] on icon at bounding box center [645, 252] width 85 height 65
click at [412, 197] on input "f." at bounding box center [411, 195] width 0 height 6
type textarea "f."
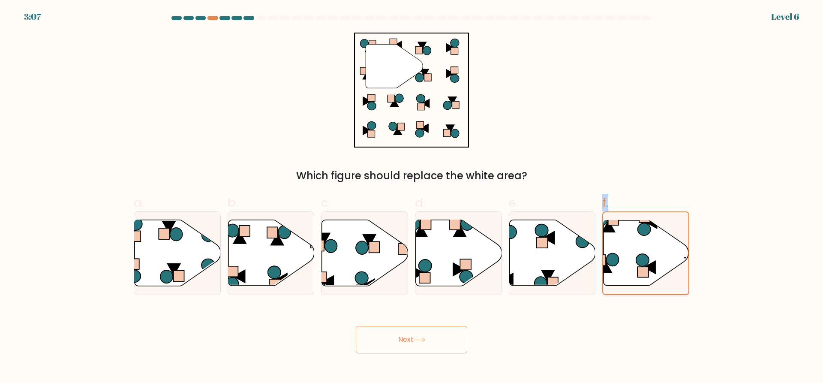
click at [617, 266] on icon at bounding box center [645, 252] width 85 height 65
click at [412, 197] on input "f." at bounding box center [411, 195] width 0 height 6
click at [755, 262] on form at bounding box center [411, 184] width 823 height 337
click at [418, 339] on icon at bounding box center [420, 339] width 12 height 5
click at [262, 18] on div at bounding box center [261, 18] width 10 height 4
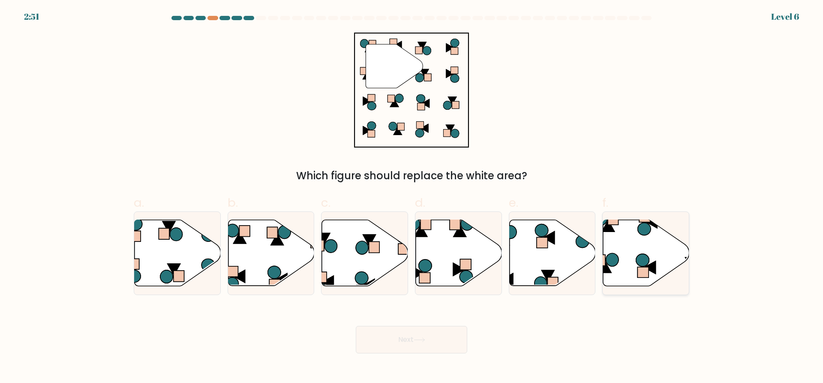
scroll to position [2348, 0]
click at [633, 269] on icon at bounding box center [646, 253] width 86 height 66
click at [412, 197] on input "f." at bounding box center [411, 195] width 0 height 6
radio input "true"
click at [437, 341] on button "Next" at bounding box center [411, 339] width 111 height 27
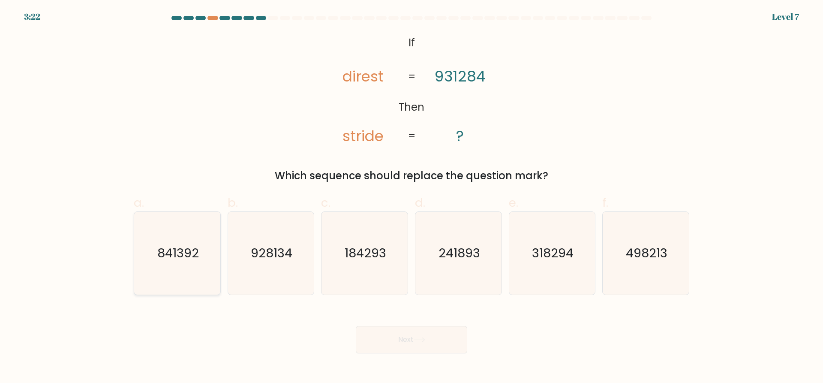
click at [166, 273] on icon "841392" at bounding box center [177, 253] width 83 height 83
click at [411, 197] on input "a. 841392" at bounding box center [411, 195] width 0 height 6
radio input "true"
click at [415, 342] on button "Next" at bounding box center [411, 339] width 111 height 27
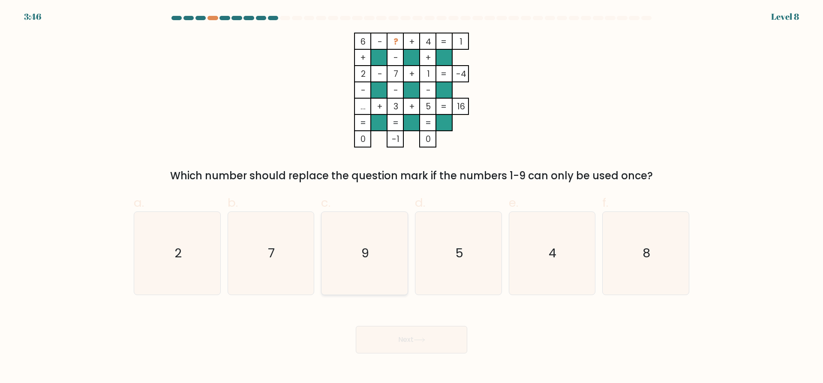
click at [388, 271] on icon "9" at bounding box center [364, 253] width 83 height 83
click at [411, 197] on input "c. 9" at bounding box center [411, 195] width 0 height 6
radio input "true"
click at [440, 341] on button "Next" at bounding box center [411, 339] width 111 height 27
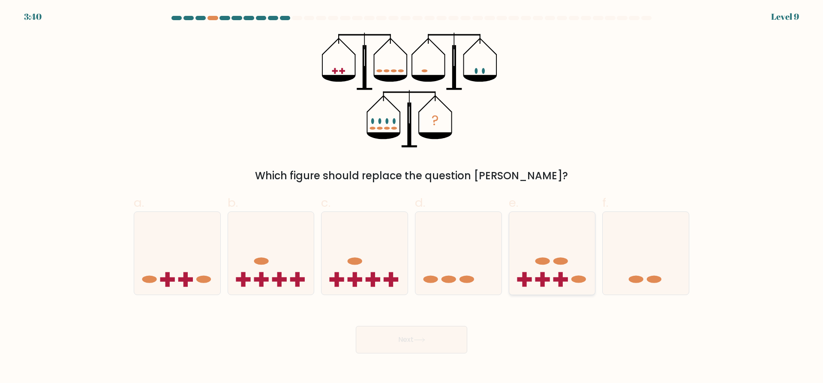
click at [553, 271] on icon at bounding box center [552, 253] width 86 height 71
click at [412, 197] on input "e." at bounding box center [411, 195] width 0 height 6
radio input "true"
click at [432, 344] on button "Next" at bounding box center [411, 339] width 111 height 27
